Goal: Check status: Check status

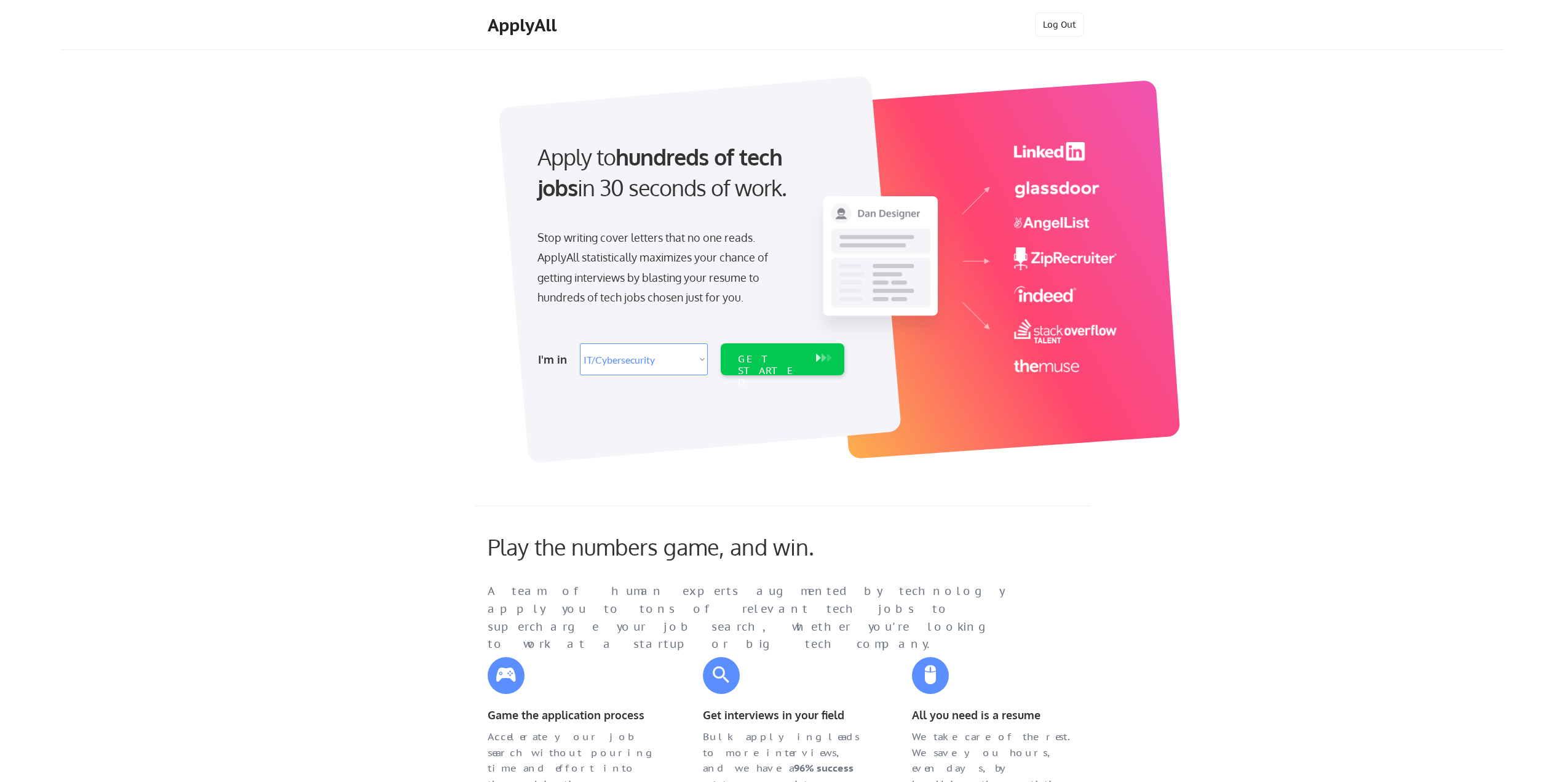
select select ""it_security""
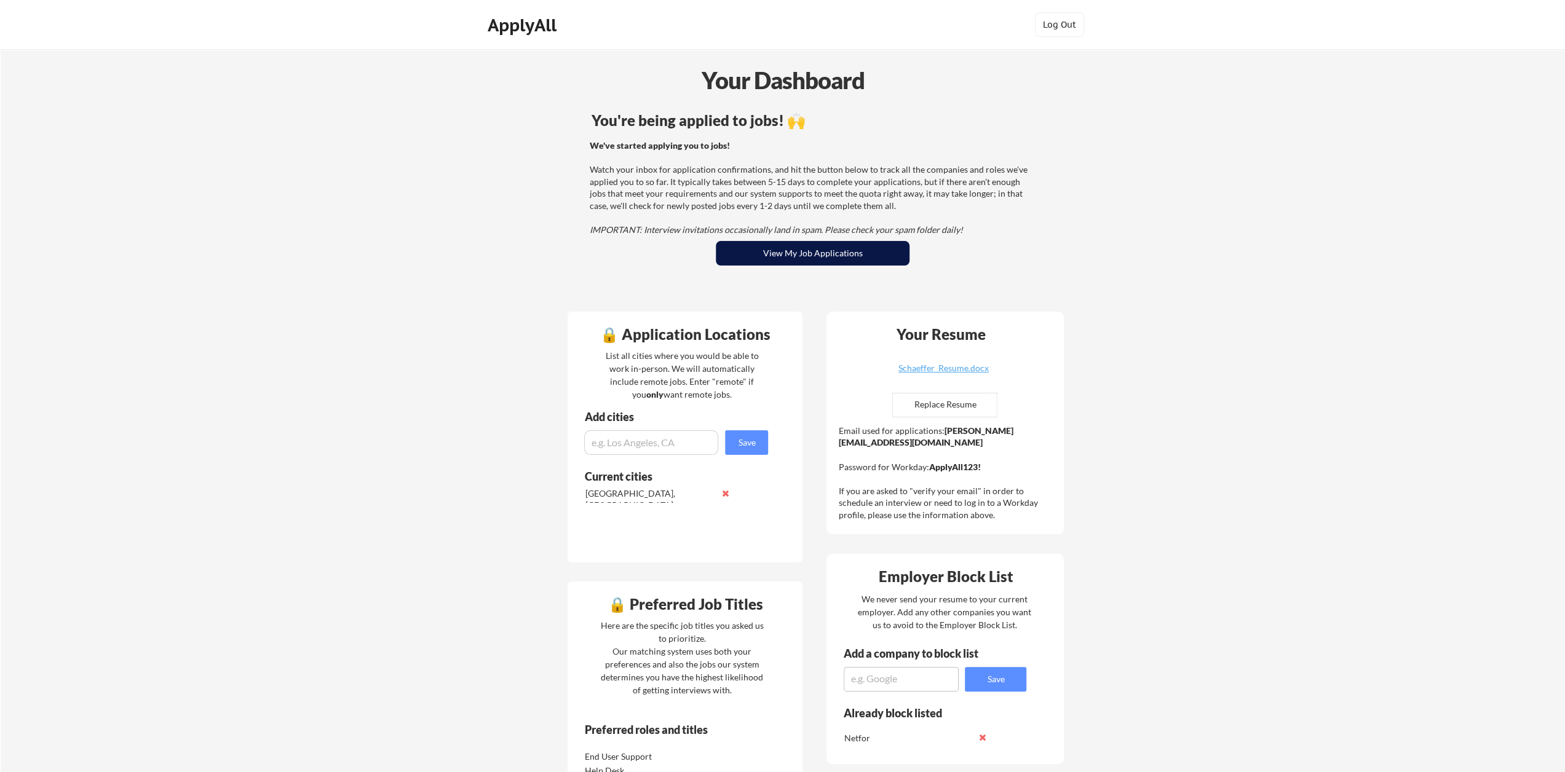
click at [802, 252] on button "View My Job Applications" at bounding box center [813, 253] width 194 height 25
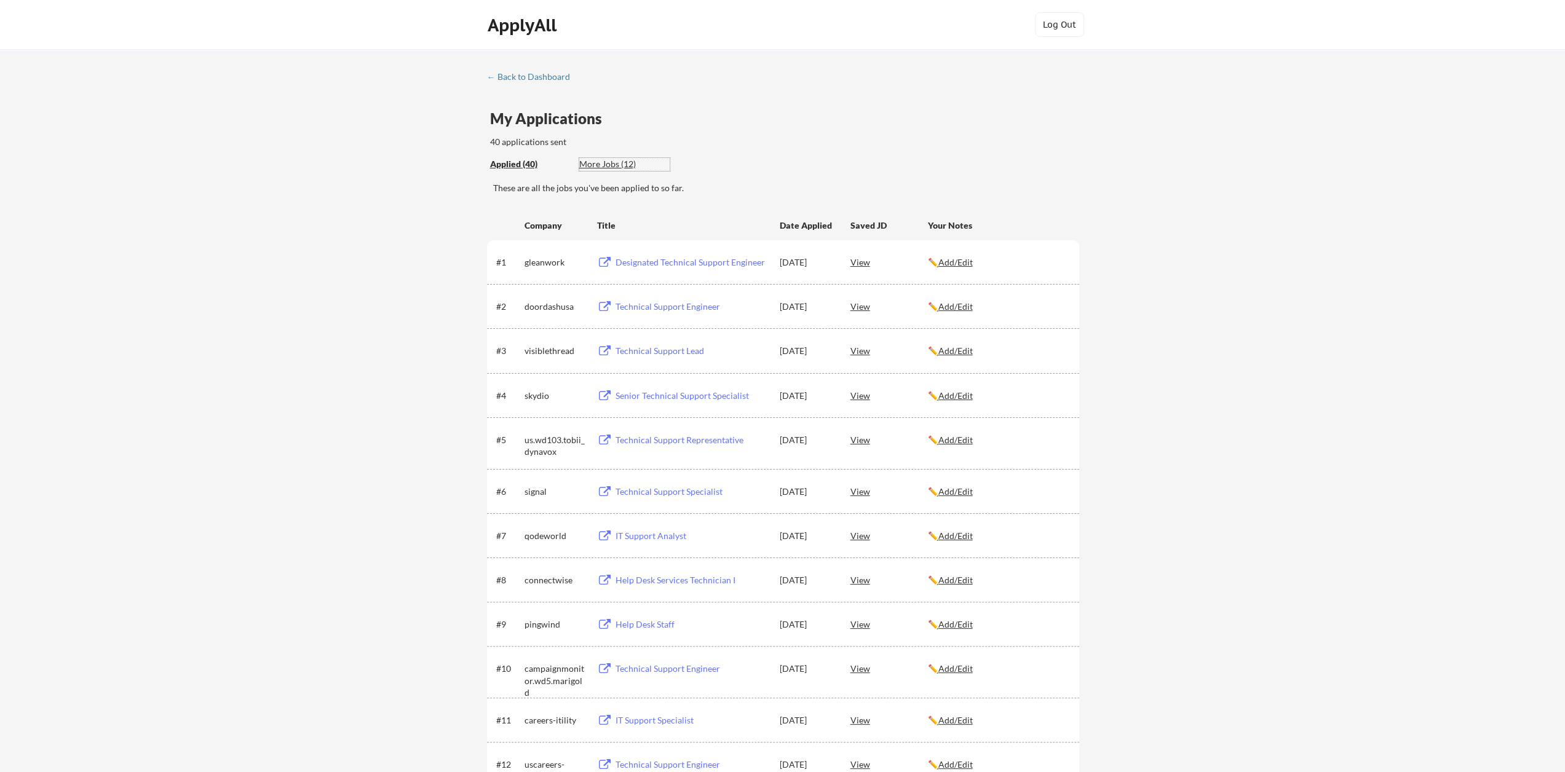
click at [608, 166] on div "More Jobs (12)" at bounding box center [624, 164] width 90 height 12
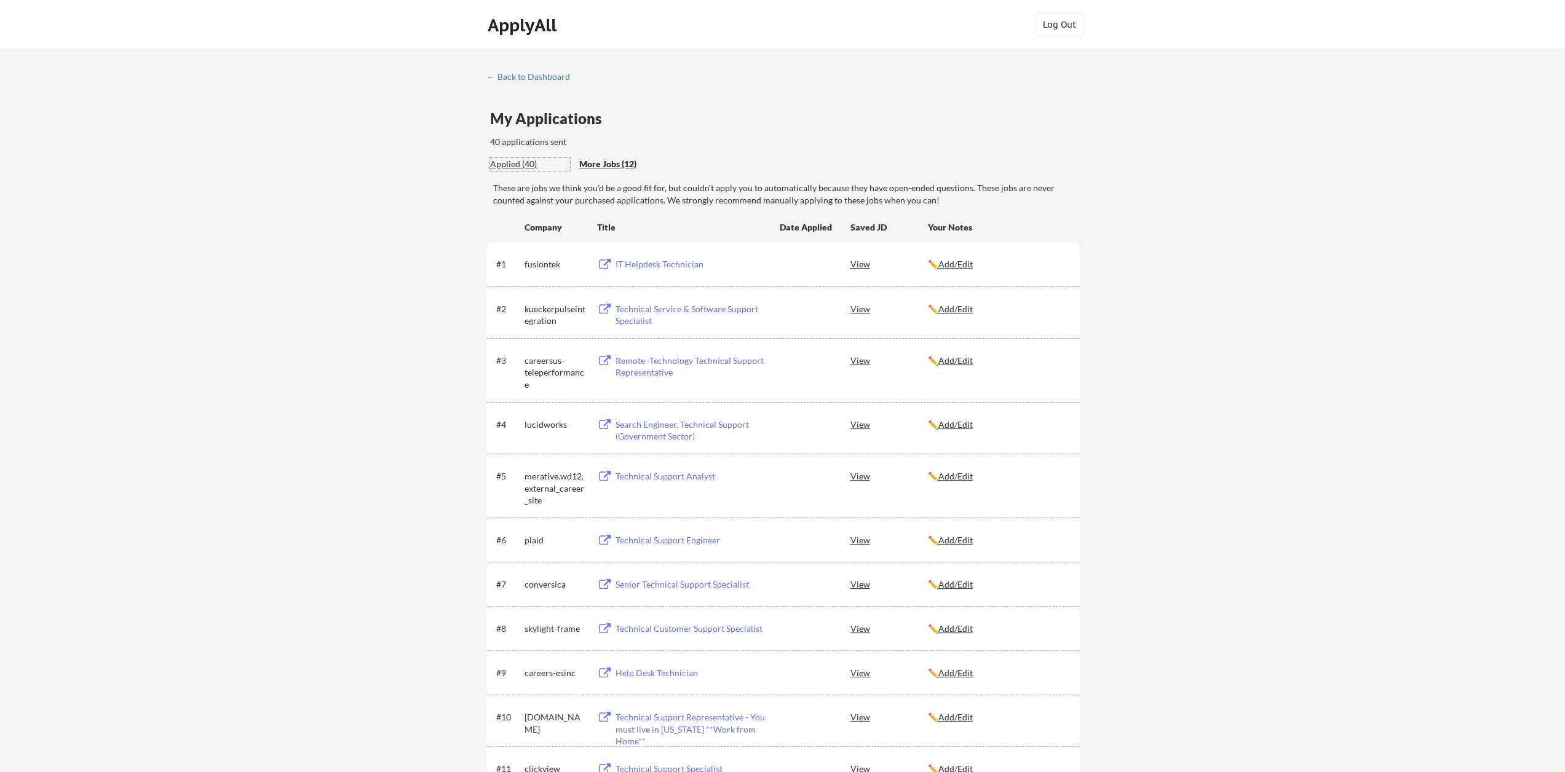
click at [518, 163] on div "Applied (40)" at bounding box center [530, 164] width 80 height 12
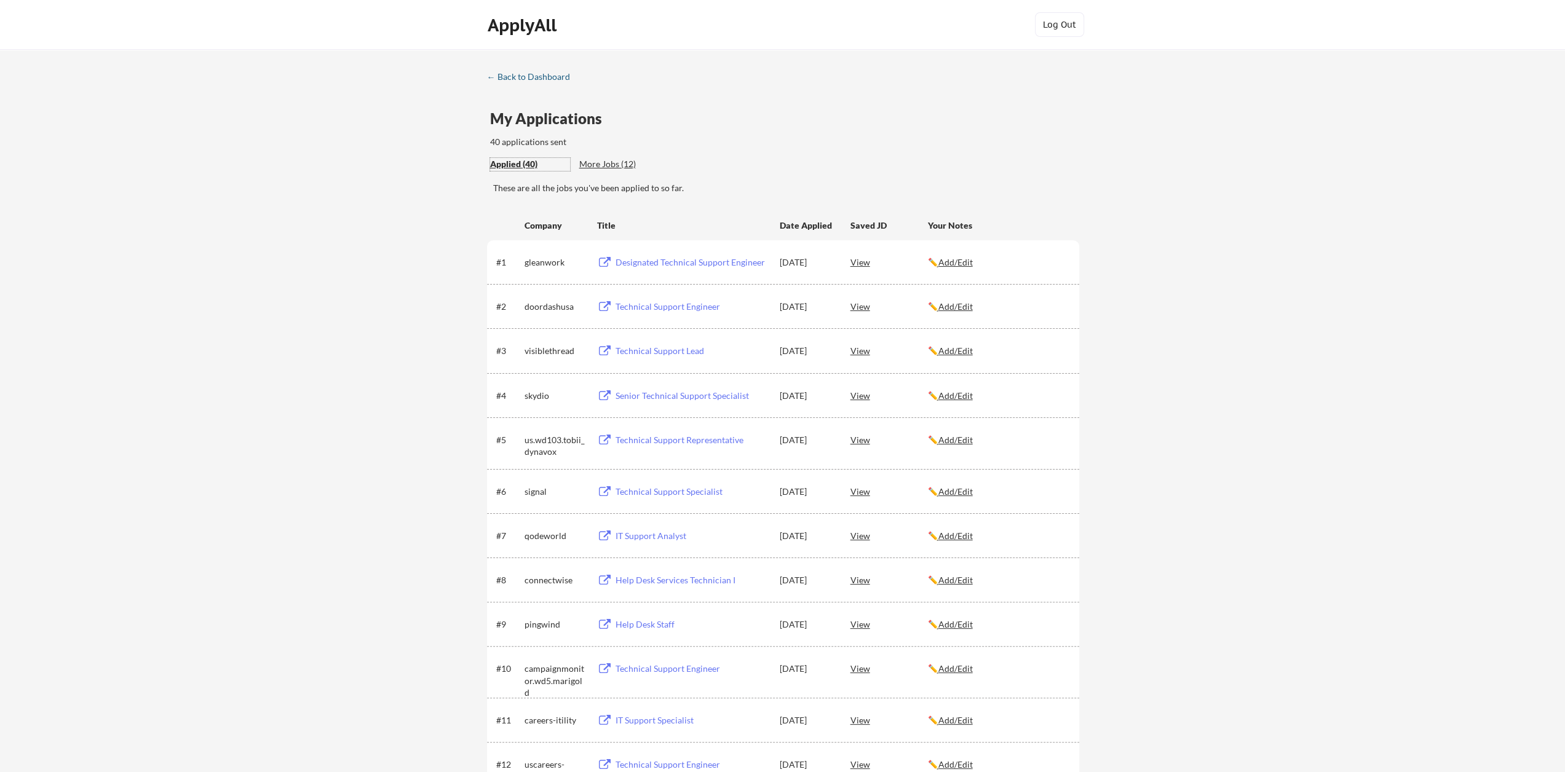
click at [541, 79] on div "← Back to Dashboard" at bounding box center [533, 77] width 92 height 9
